Goal: Task Accomplishment & Management: Manage account settings

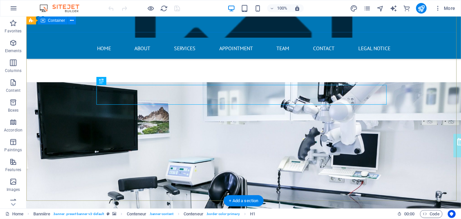
scroll to position [82, 0]
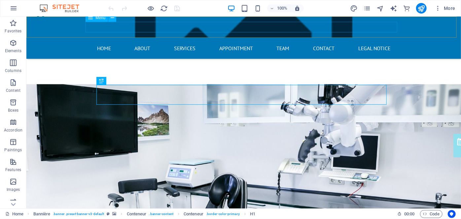
click at [240, 43] on nav "Home About Services Appointment Team Contact Legal Notice" at bounding box center [244, 48] width 312 height 11
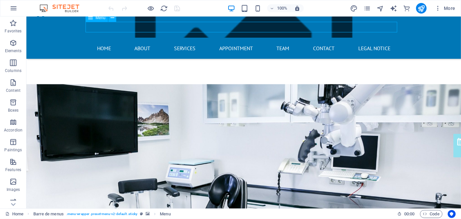
click at [240, 43] on nav "Home About Services Appointment Team Contact Legal Notice" at bounding box center [244, 48] width 312 height 11
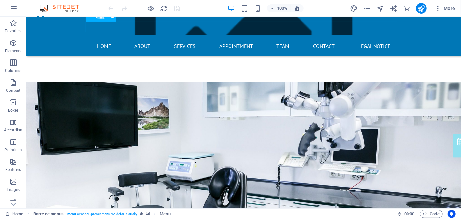
select select "2"
select select
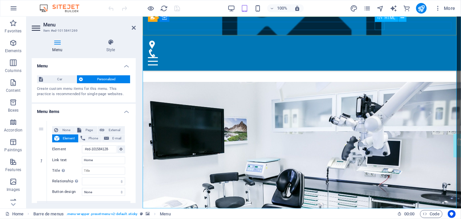
click at [378, 57] on div "Menu" at bounding box center [302, 61] width 308 height 8
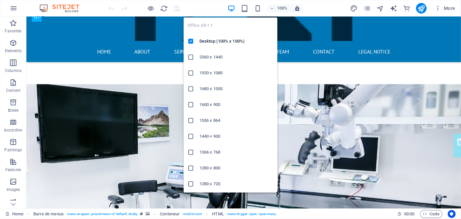
click at [235, 10] on icon "button" at bounding box center [232, 9] width 8 height 8
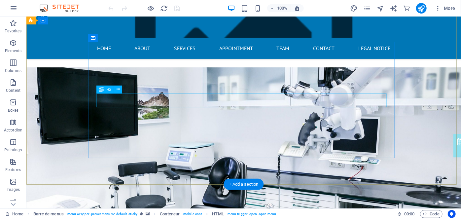
scroll to position [98, 0]
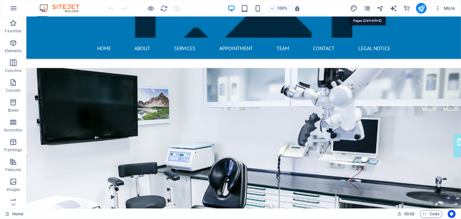
click at [366, 7] on icon "pages" at bounding box center [367, 9] width 8 height 8
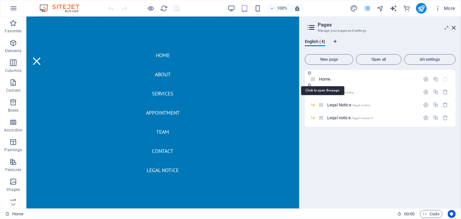
click at [332, 78] on font "/" at bounding box center [331, 80] width 1 height 4
click at [424, 79] on icon "button" at bounding box center [426, 79] width 6 height 6
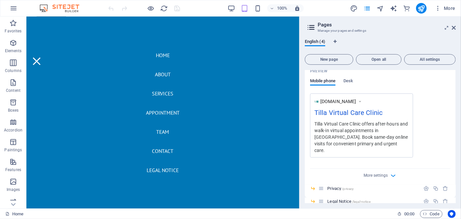
scroll to position [176, 0]
click at [366, 10] on icon "pages" at bounding box center [367, 9] width 8 height 8
click at [453, 26] on icon at bounding box center [454, 27] width 4 height 5
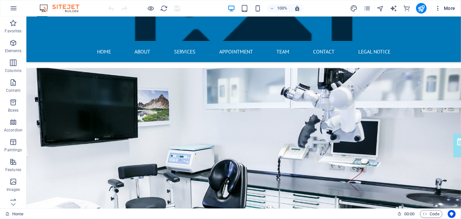
click at [447, 6] on font "More" at bounding box center [450, 8] width 12 height 5
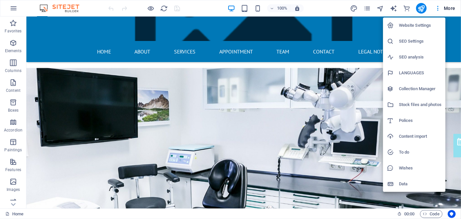
click at [413, 41] on font "SEO Settings" at bounding box center [411, 41] width 25 height 5
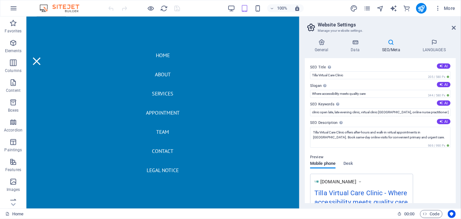
scroll to position [126, 0]
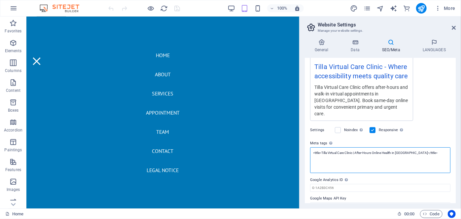
click at [428, 147] on textarea "<title>Tilla Virtual Care Clinic | After-Hours Online Health in [GEOGRAPHIC_DAT…" at bounding box center [380, 160] width 140 height 26
paste textarea "<meta name="google-site-verification" content="oBYTnDLSWGtVCvXIunbiy6XJNNCdiwjP…"
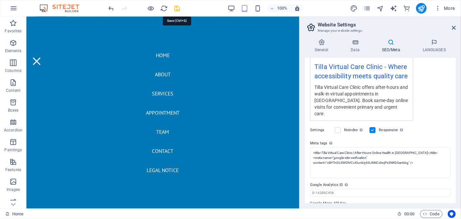
type textarea "<title>Tilla Virtual Care Clinic | After-Hours Online Health in [GEOGRAPHIC_DAT…"
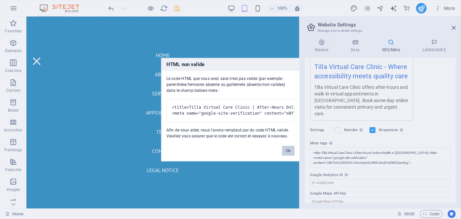
click at [176, 10] on body "Tilla Medical INC Home Favorites Elements Columns Content Boxes Accordion Paint…" at bounding box center [230, 109] width 461 height 219
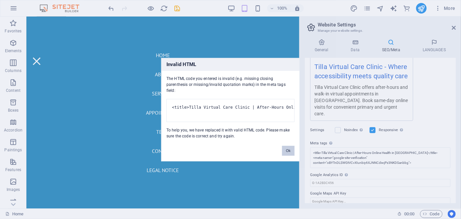
click at [291, 151] on button "Ok" at bounding box center [288, 151] width 13 height 10
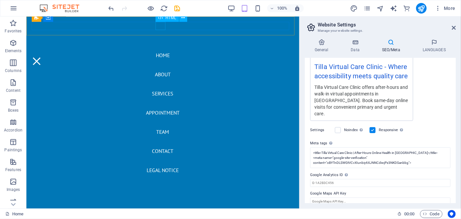
click at [41, 57] on div "Menu" at bounding box center [36, 61] width 10 height 8
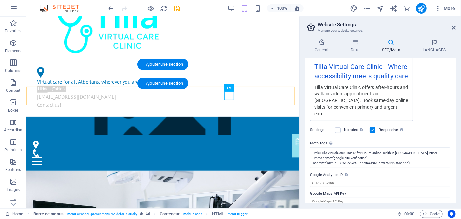
scroll to position [26, 0]
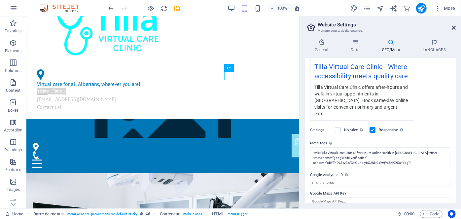
click at [454, 27] on icon at bounding box center [454, 27] width 4 height 5
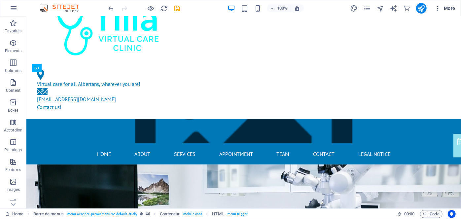
click at [444, 6] on font "More" at bounding box center [450, 8] width 12 height 5
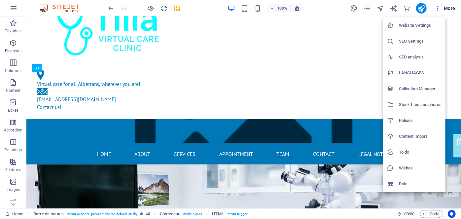
click at [418, 25] on font "Website Settings" at bounding box center [415, 25] width 32 height 5
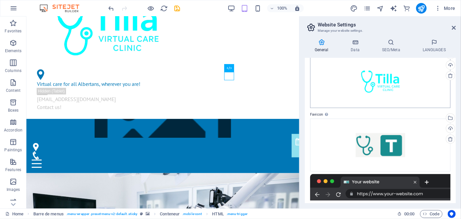
scroll to position [65, 0]
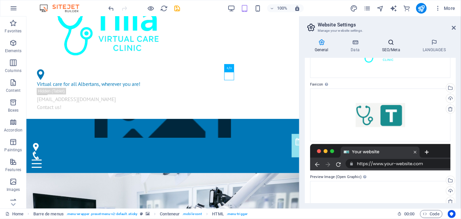
click at [392, 52] on font "SEO/Meta" at bounding box center [391, 50] width 18 height 5
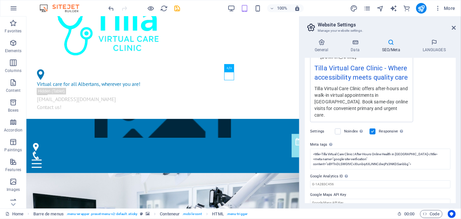
scroll to position [126, 0]
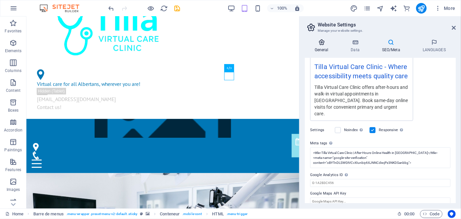
click at [324, 48] on font "General" at bounding box center [322, 50] width 14 height 5
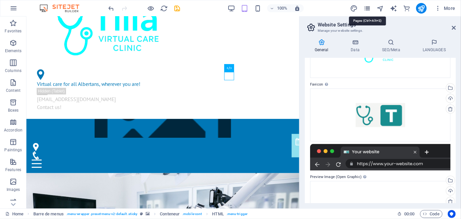
click at [366, 5] on icon "pages" at bounding box center [367, 9] width 8 height 8
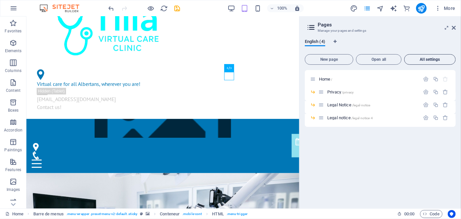
click at [425, 58] on font "All settings" at bounding box center [430, 59] width 20 height 5
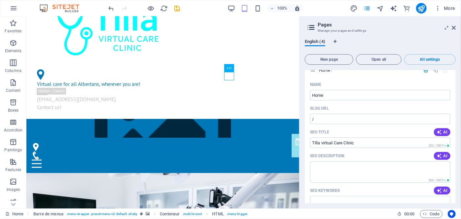
scroll to position [8, 0]
click at [446, 8] on font "More" at bounding box center [450, 8] width 12 height 5
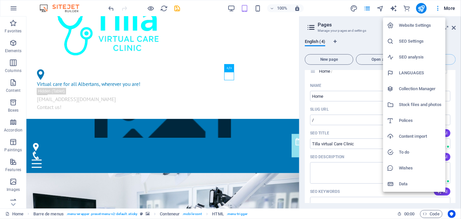
click at [425, 25] on font "Website Settings" at bounding box center [415, 25] width 32 height 5
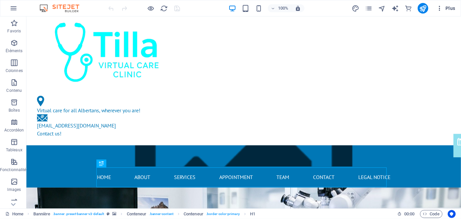
click at [448, 10] on span "Plus" at bounding box center [445, 8] width 19 height 7
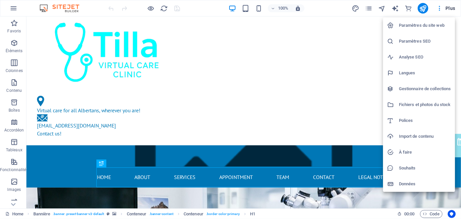
click at [69, 9] on div at bounding box center [230, 109] width 461 height 219
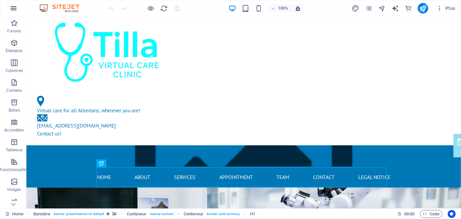
click at [16, 11] on icon "button" at bounding box center [14, 8] width 8 height 8
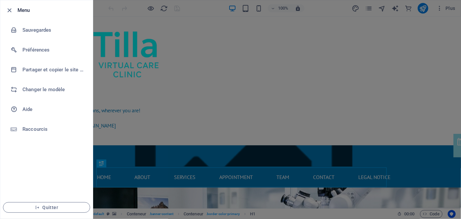
click at [316, 58] on div at bounding box center [230, 109] width 461 height 219
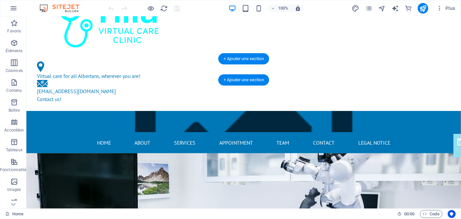
scroll to position [34, 0]
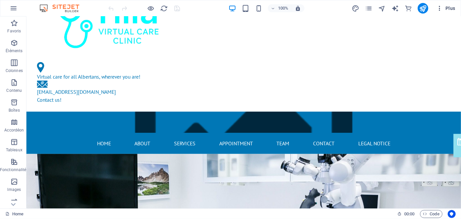
click at [450, 8] on span "Plus" at bounding box center [445, 8] width 19 height 7
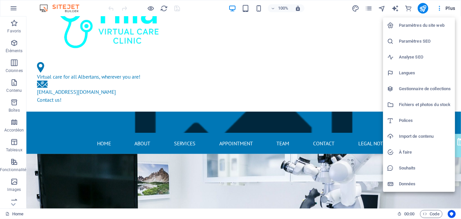
click at [422, 41] on h6 "Paramètres SEO" at bounding box center [425, 41] width 52 height 8
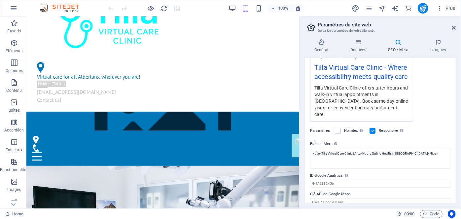
scroll to position [126, 0]
click at [343, 179] on input "ID Google Analytics Veuillez ajouter uniquement l'ID Google Analytics. Nous inc…" at bounding box center [380, 183] width 140 height 8
click at [402, 182] on div "Titre SEO Titre du site web. Optez pour un titre qui se démarque dans les résul…" at bounding box center [380, 130] width 151 height 145
